Goal: Task Accomplishment & Management: Use online tool/utility

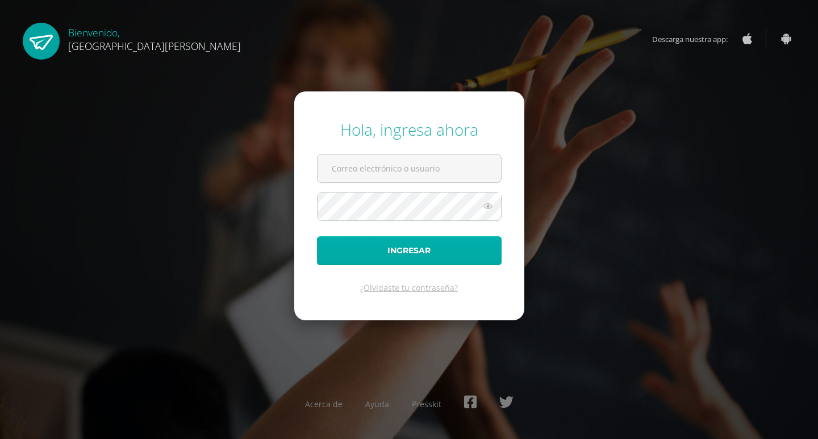
type input "[EMAIL_ADDRESS][DOMAIN_NAME]"
click at [404, 249] on button "Ingresar" at bounding box center [409, 250] width 185 height 29
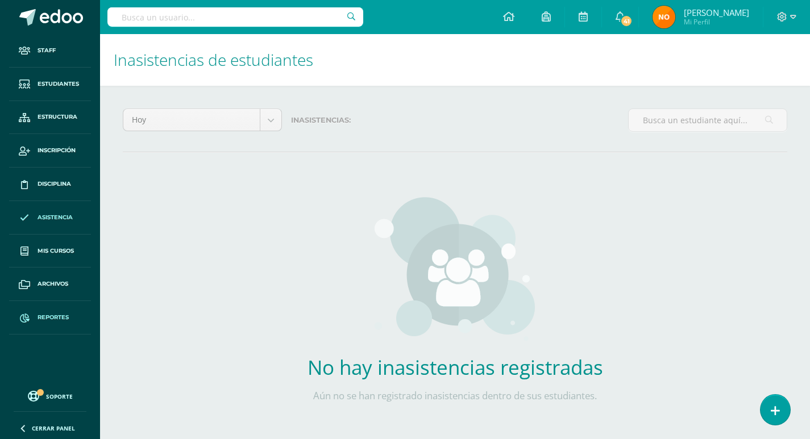
click at [49, 313] on link "Reportes" at bounding box center [50, 318] width 82 height 34
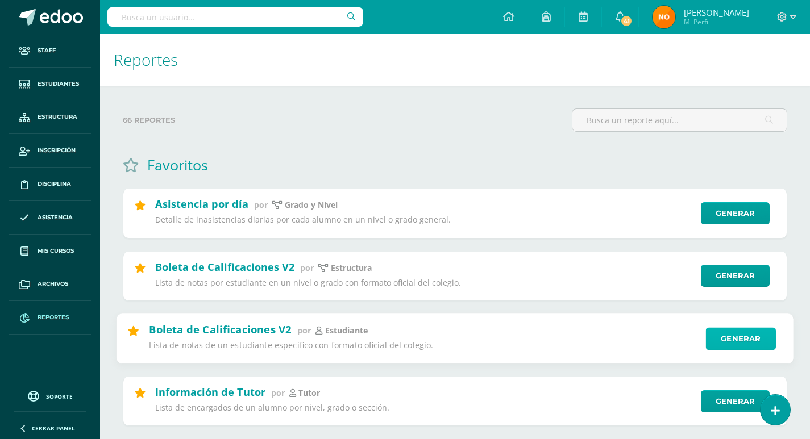
click at [736, 337] on link "Generar" at bounding box center [741, 338] width 70 height 23
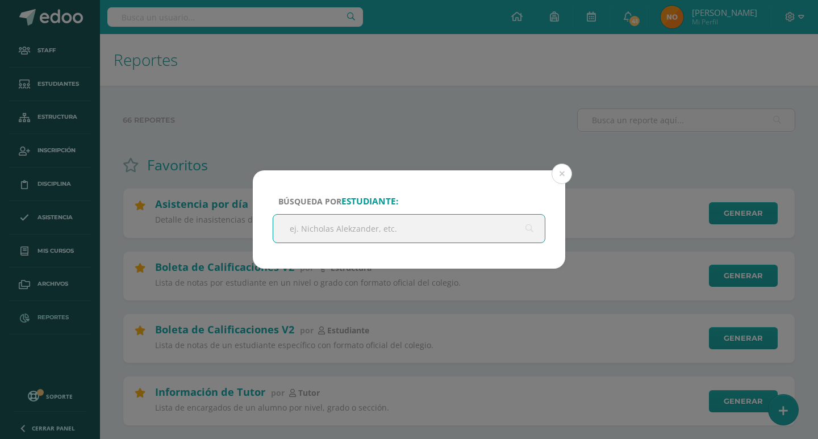
click at [286, 226] on input "text" at bounding box center [409, 229] width 272 height 28
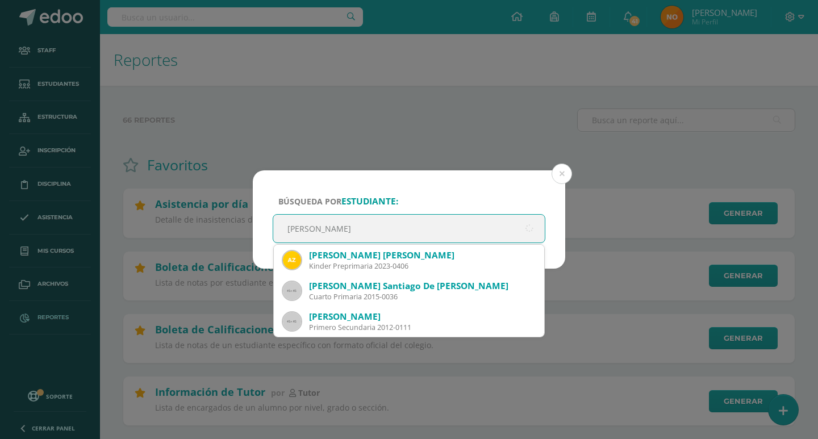
type input "antony zacaria"
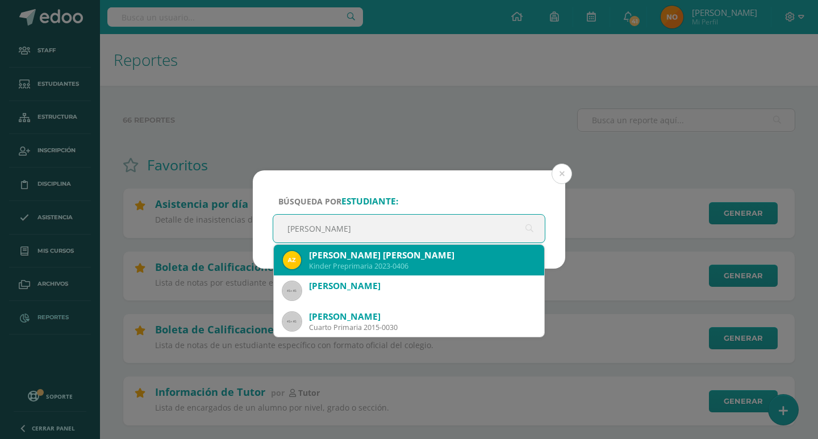
click at [354, 254] on div "Anthony Ariel Lebbeo Zacarías Hernández" at bounding box center [422, 255] width 226 height 12
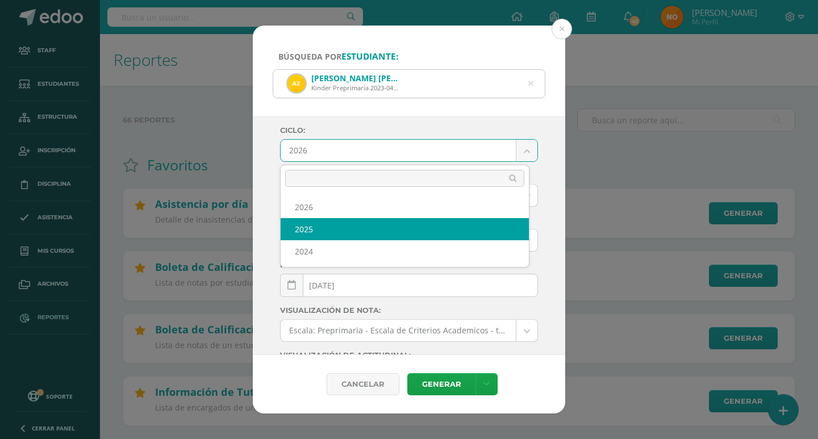
select select "2"
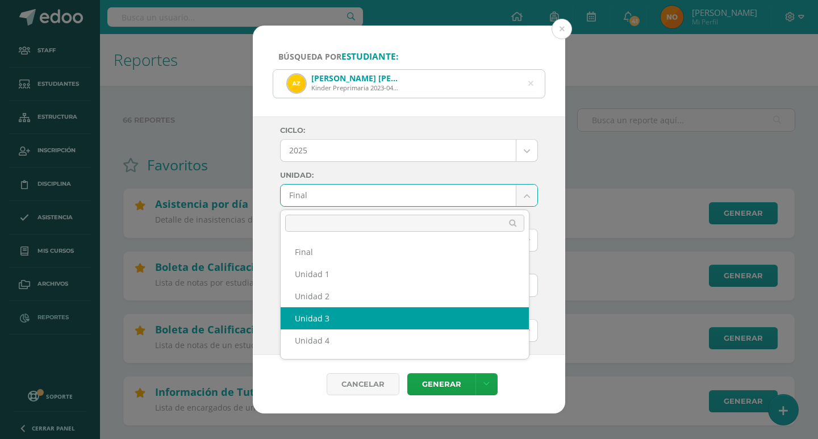
select select "Unidad 3"
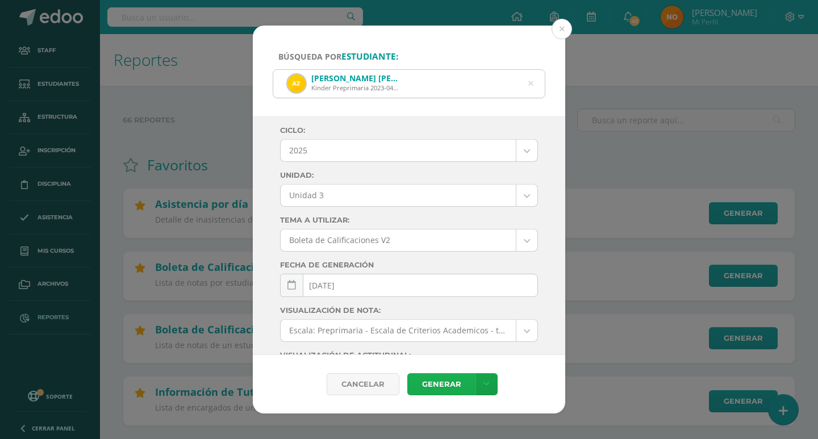
click at [447, 381] on link "Generar" at bounding box center [441, 384] width 68 height 22
click at [531, 81] on icon at bounding box center [530, 83] width 5 height 29
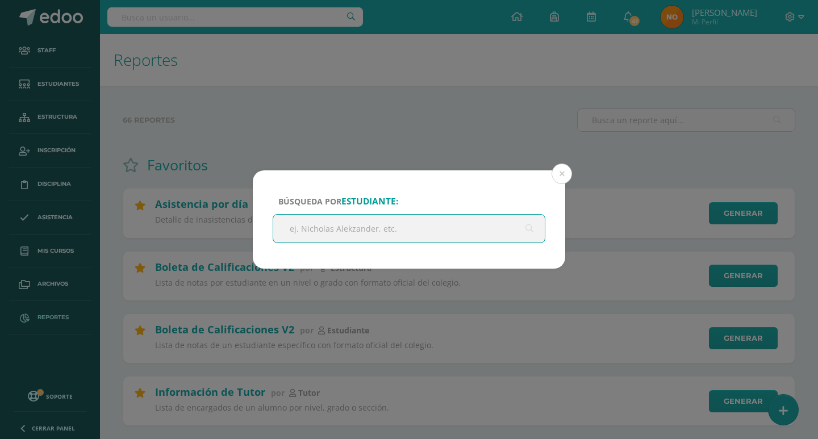
click at [314, 227] on input "text" at bounding box center [409, 229] width 272 height 28
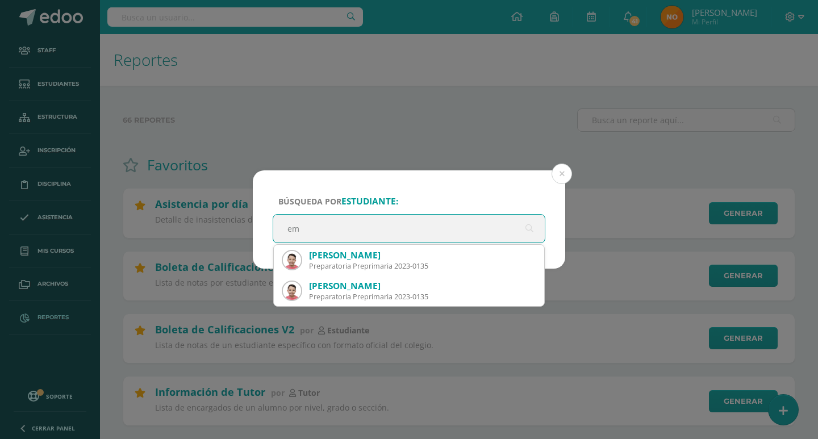
type input "e"
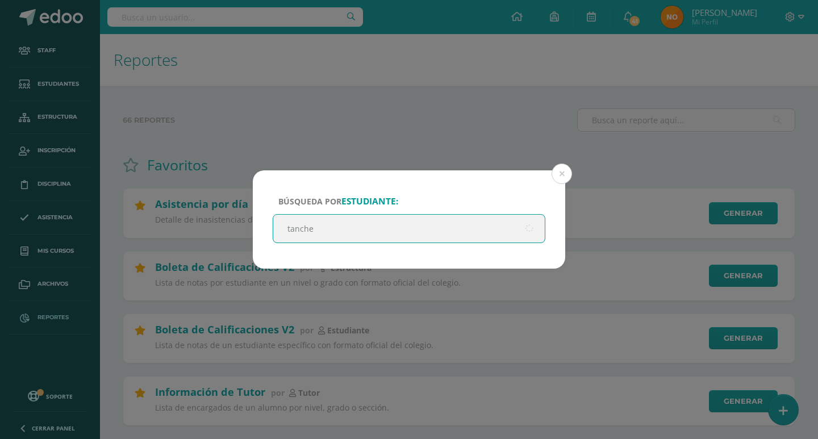
type input "tanchez"
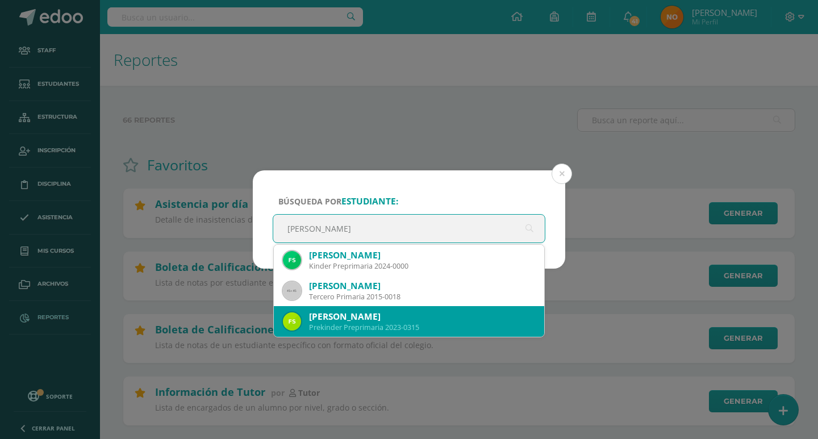
click at [351, 320] on div "Fátima Sánchez Barro" at bounding box center [422, 317] width 226 height 12
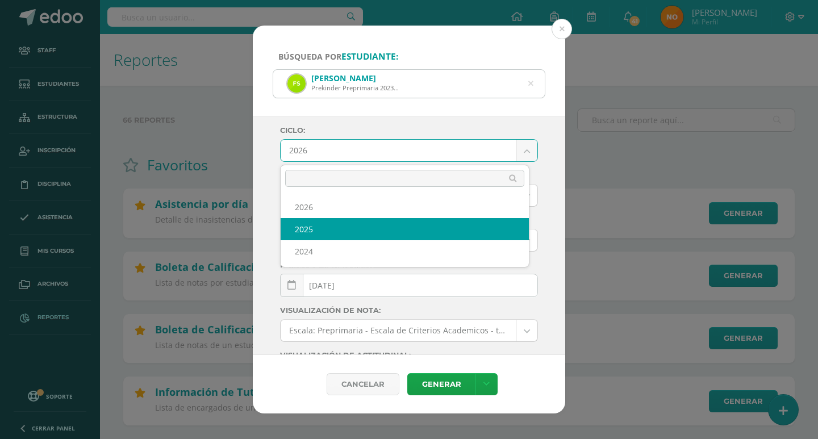
select select "2"
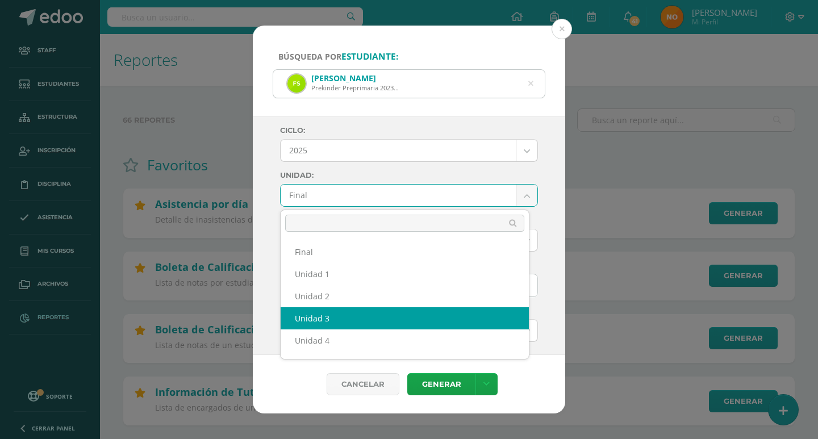
drag, startPoint x: 321, startPoint y: 312, endPoint x: 327, endPoint y: 303, distance: 11.0
select select "Unidad 3"
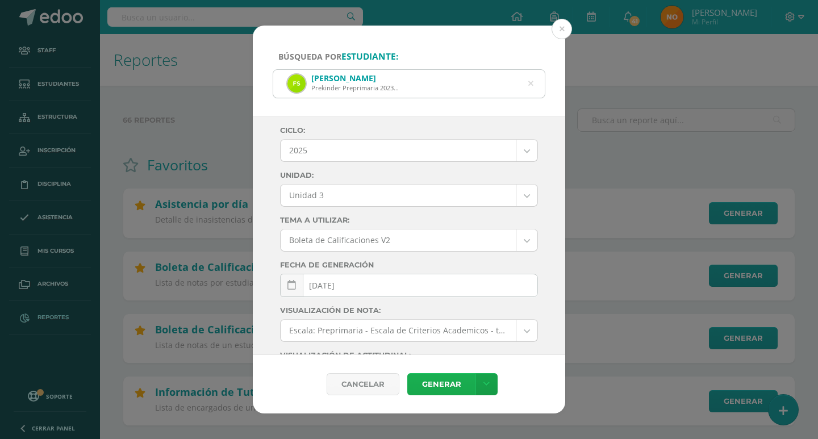
click at [435, 387] on link "Generar" at bounding box center [441, 384] width 68 height 22
click at [527, 82] on div "Fátima Sánchez Barro Prekinder Preprimaria 2023-0315" at bounding box center [409, 84] width 272 height 28
drag, startPoint x: 366, startPoint y: 383, endPoint x: 381, endPoint y: 344, distance: 41.9
click at [366, 381] on div "Cancelar" at bounding box center [363, 384] width 73 height 22
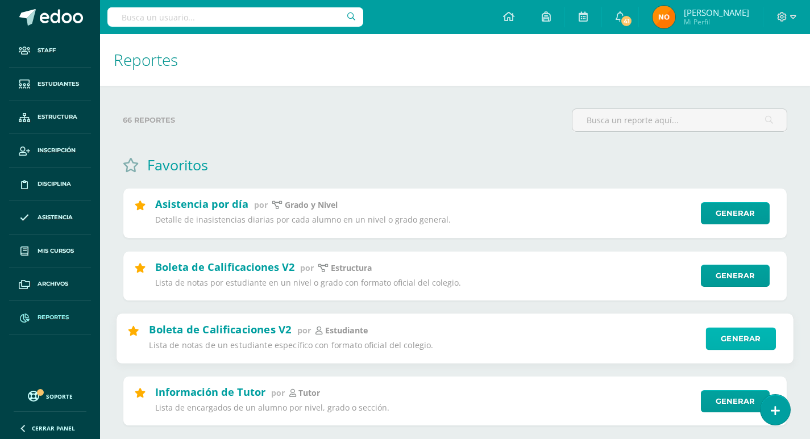
click at [737, 337] on link "Generar" at bounding box center [741, 338] width 70 height 23
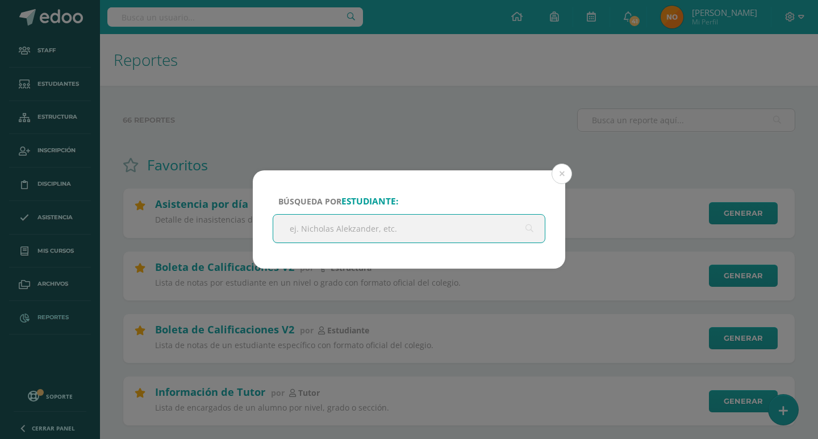
click at [298, 235] on input "text" at bounding box center [409, 229] width 272 height 28
type input "R"
type input "T"
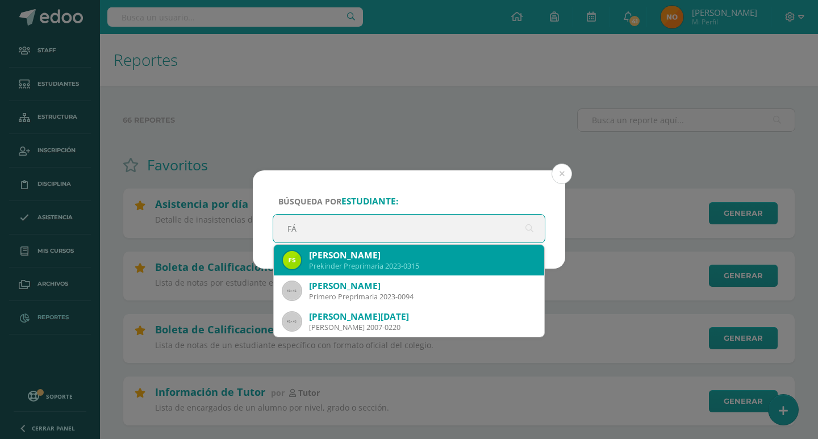
type input "F"
type input "T"
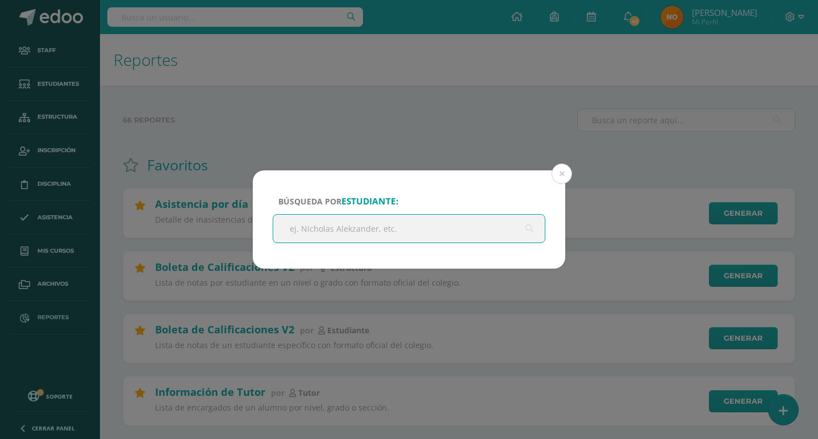
click at [282, 228] on input "text" at bounding box center [409, 229] width 272 height 28
click at [287, 230] on input "text" at bounding box center [409, 229] width 272 height 28
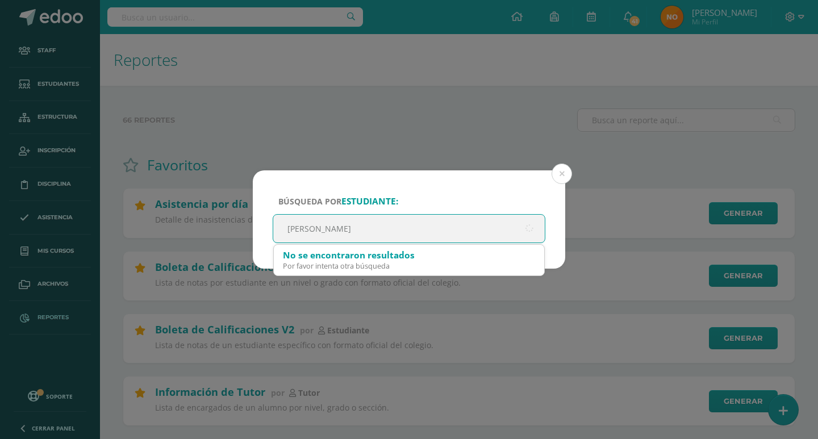
type input "SOFIA TANCHEZ"
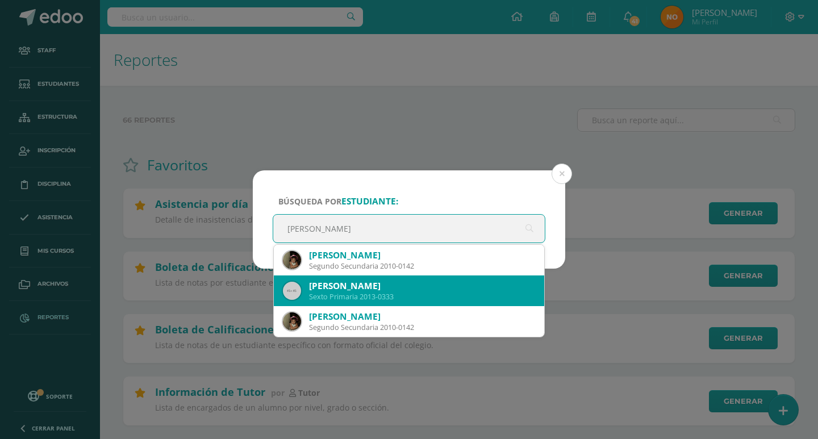
click at [349, 291] on div "Sofía Valentina Tánchez Carranza" at bounding box center [422, 286] width 226 height 12
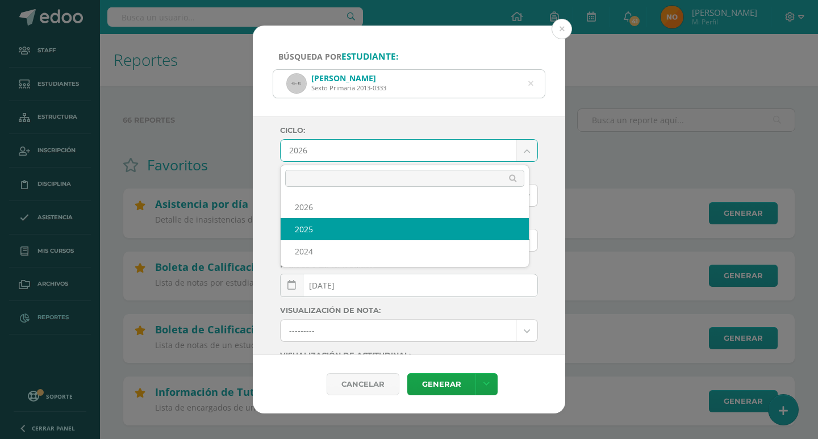
select select "2"
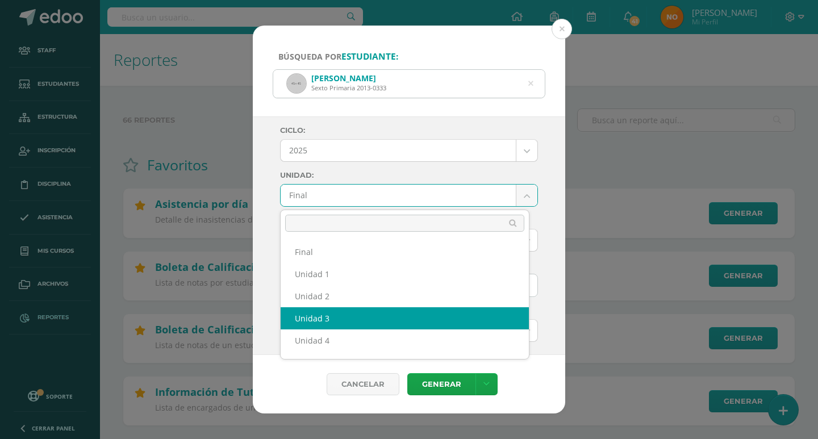
select select "Unidad 3"
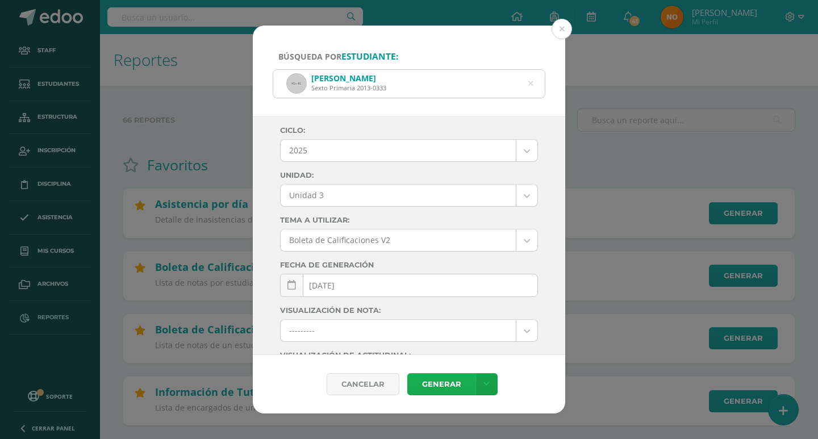
click at [445, 386] on link "Generar" at bounding box center [441, 384] width 68 height 22
click at [561, 27] on button at bounding box center [562, 29] width 20 height 20
